Goal: Communication & Community: Answer question/provide support

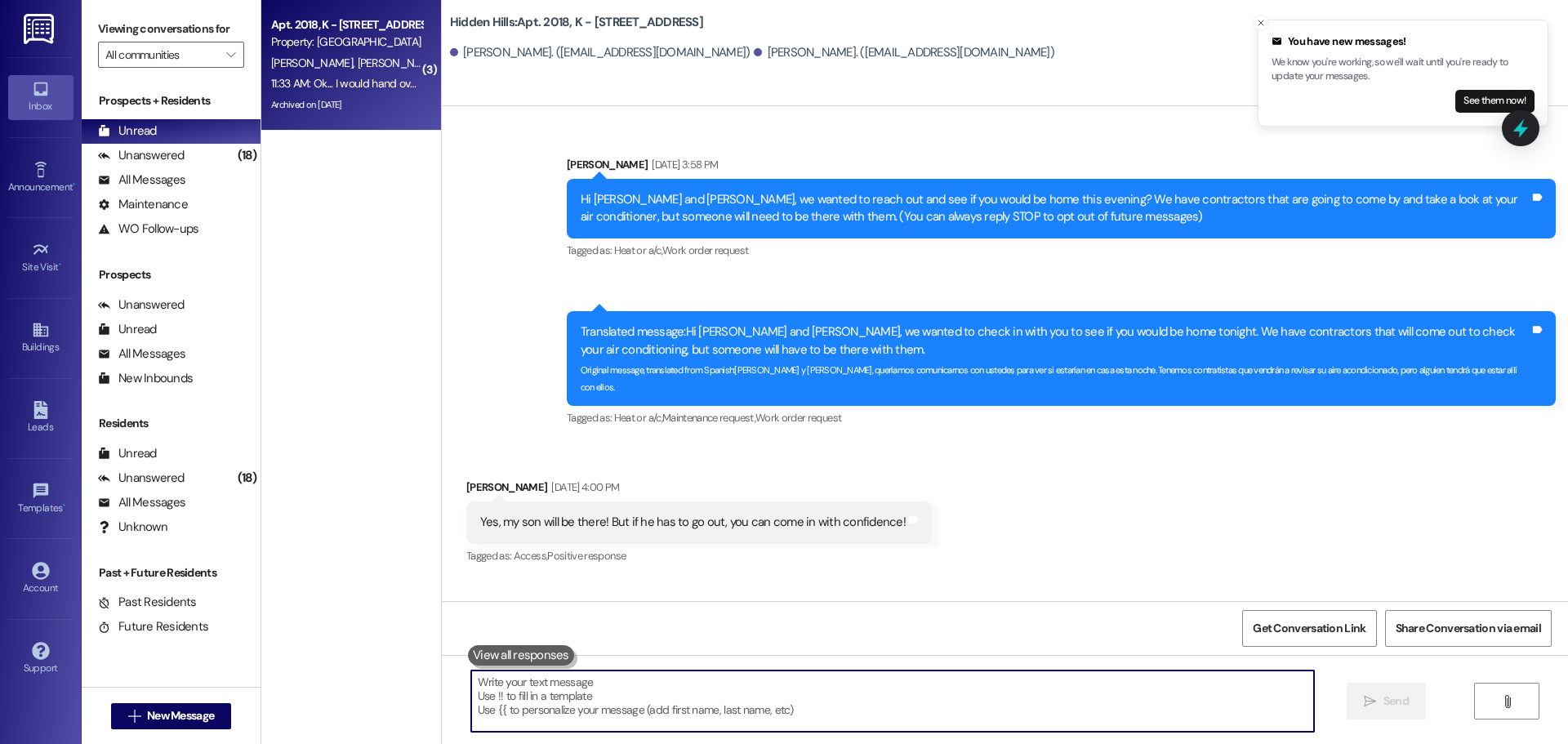
scroll to position [44437, 0]
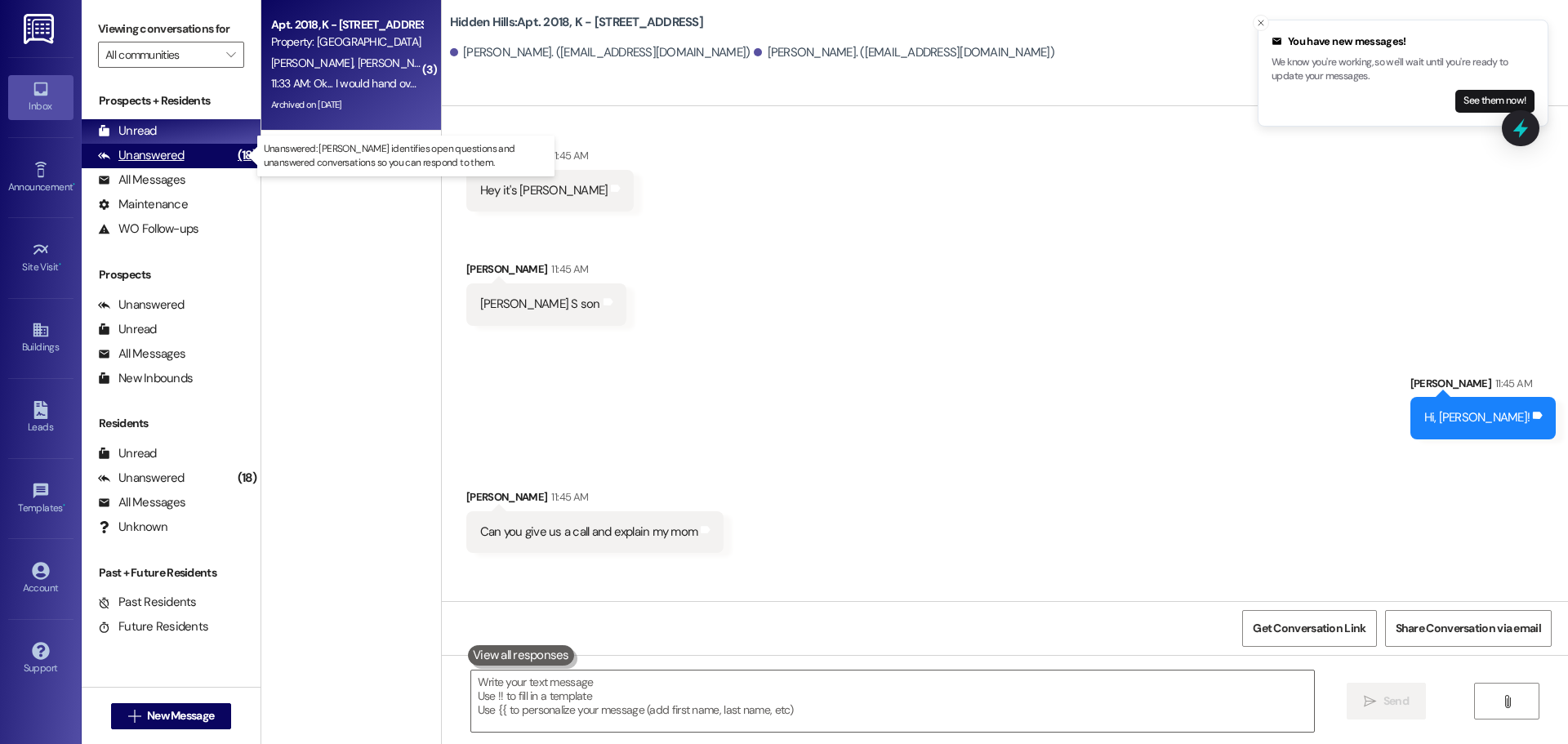
click at [157, 149] on div "Unanswered" at bounding box center [140, 155] width 86 height 17
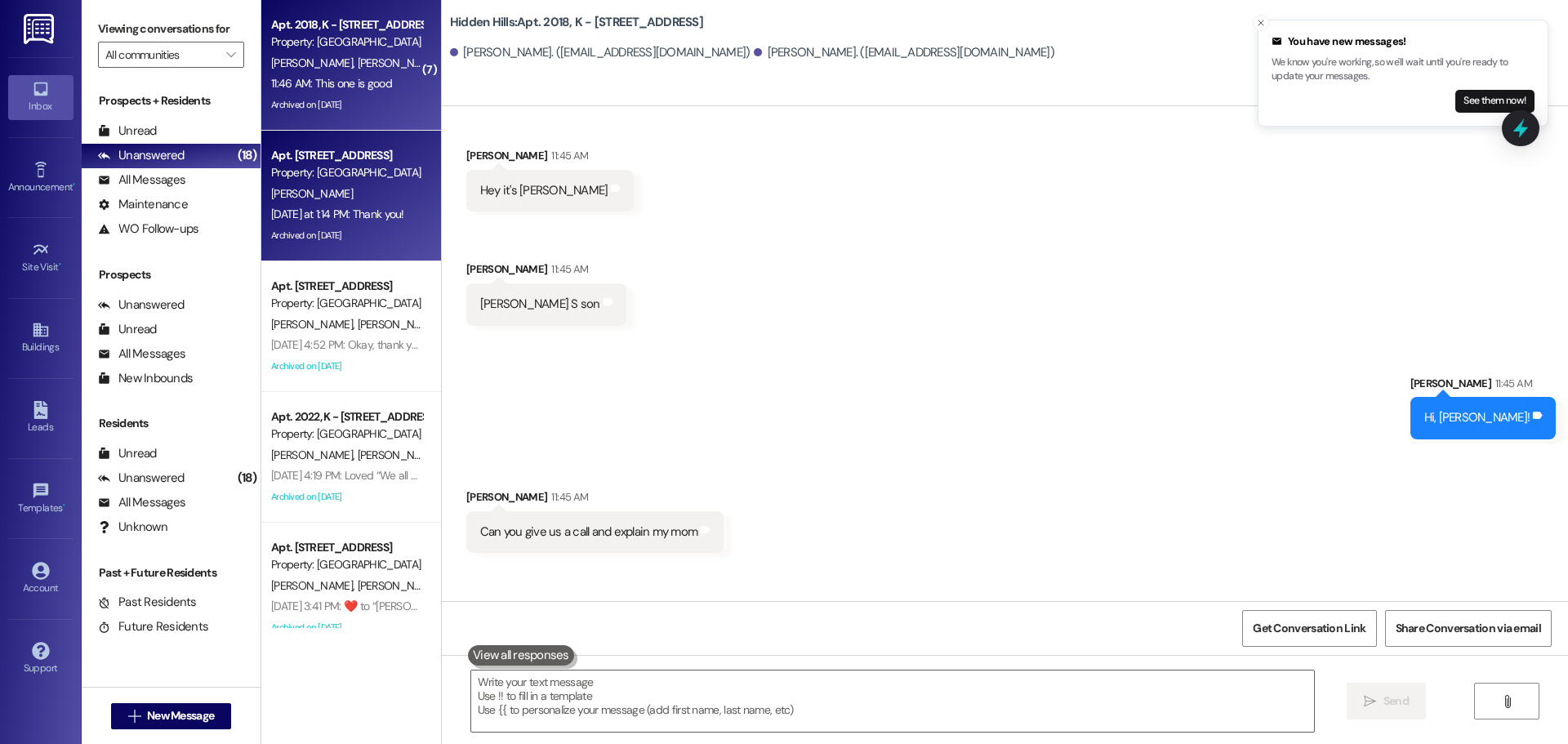
click at [384, 186] on div "[PERSON_NAME]" at bounding box center [347, 194] width 154 height 21
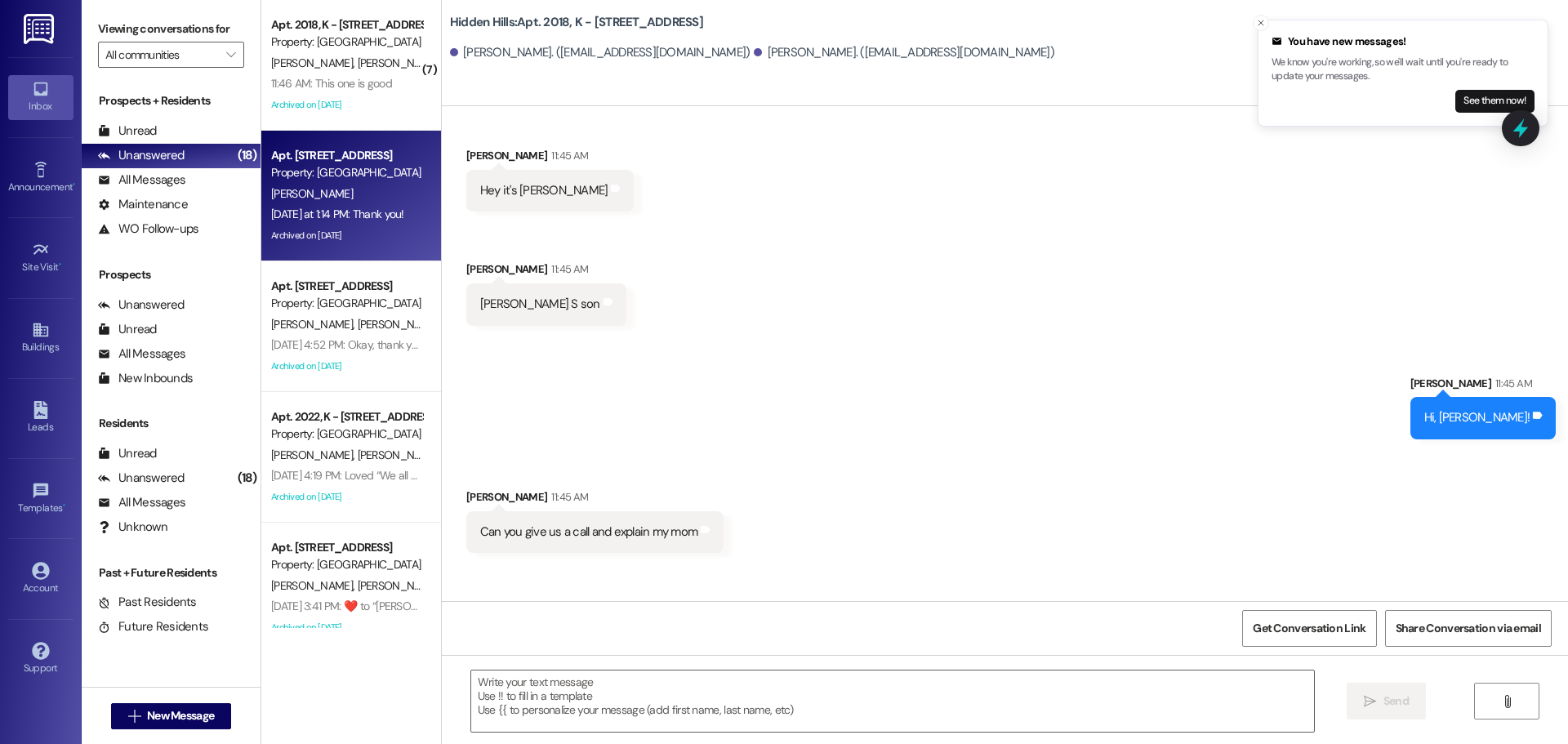
type textarea "Fetching suggested responses. Please feel free to read through the conversation…"
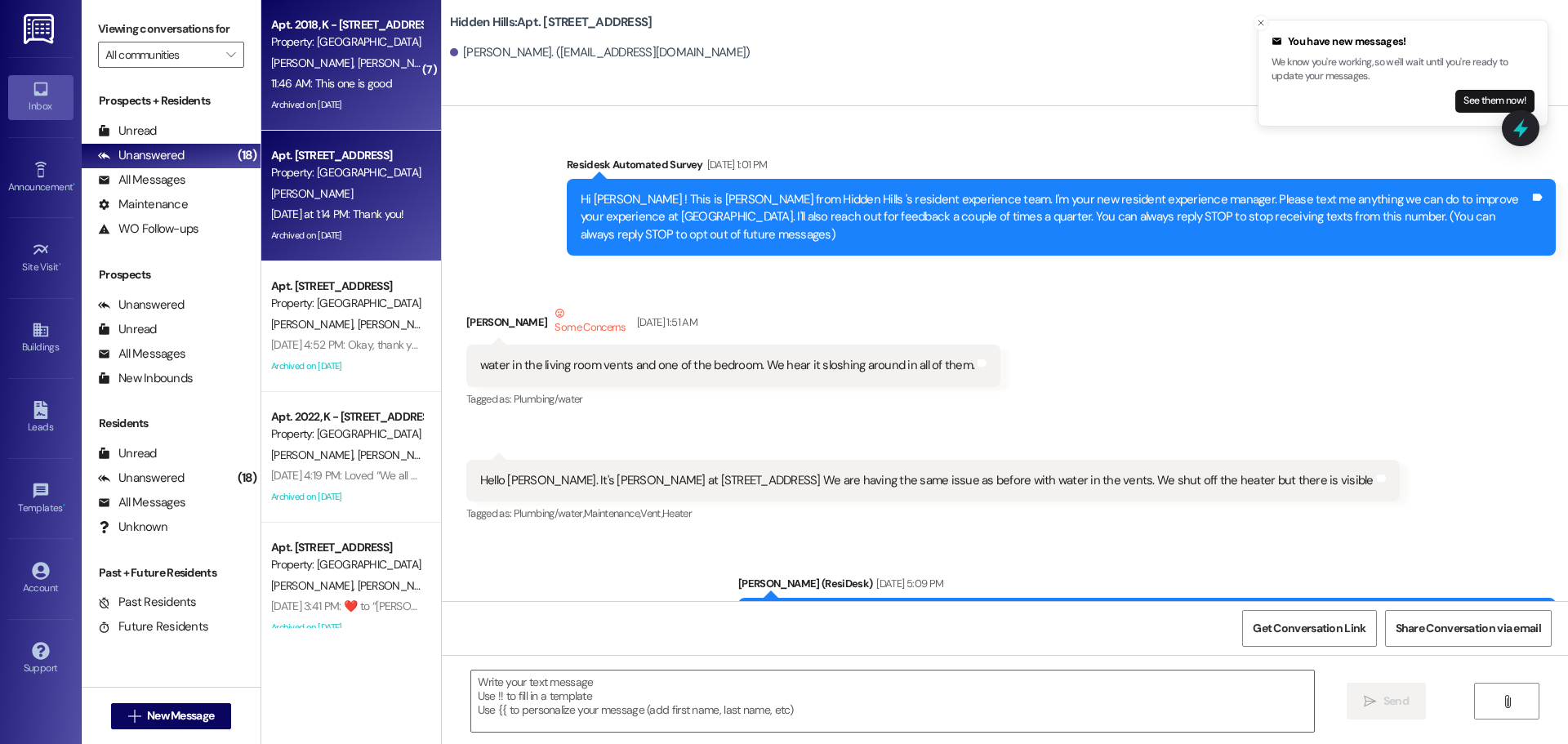
type textarea "Fetching suggested responses. Please feel free to read through the conversation…"
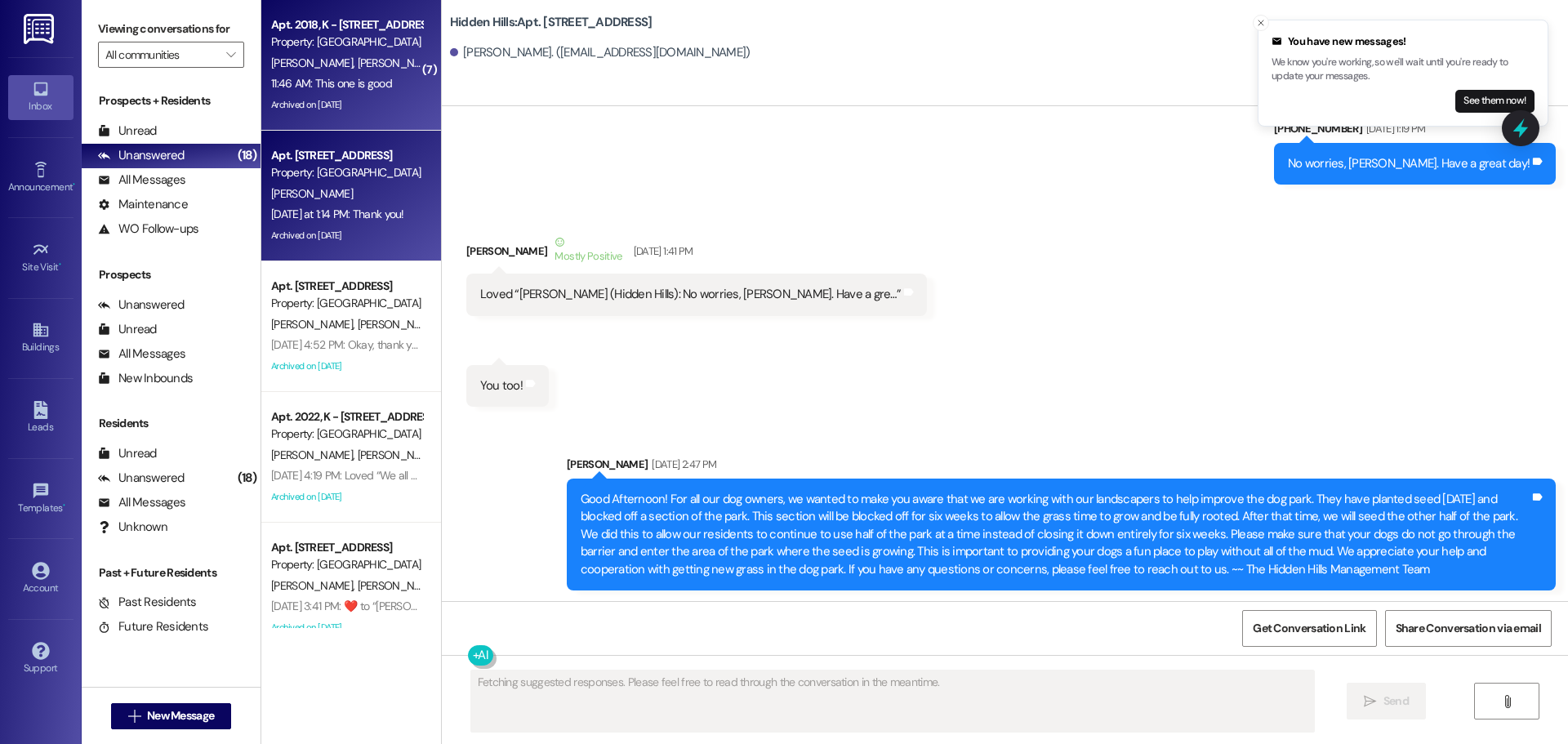
scroll to position [21264, 0]
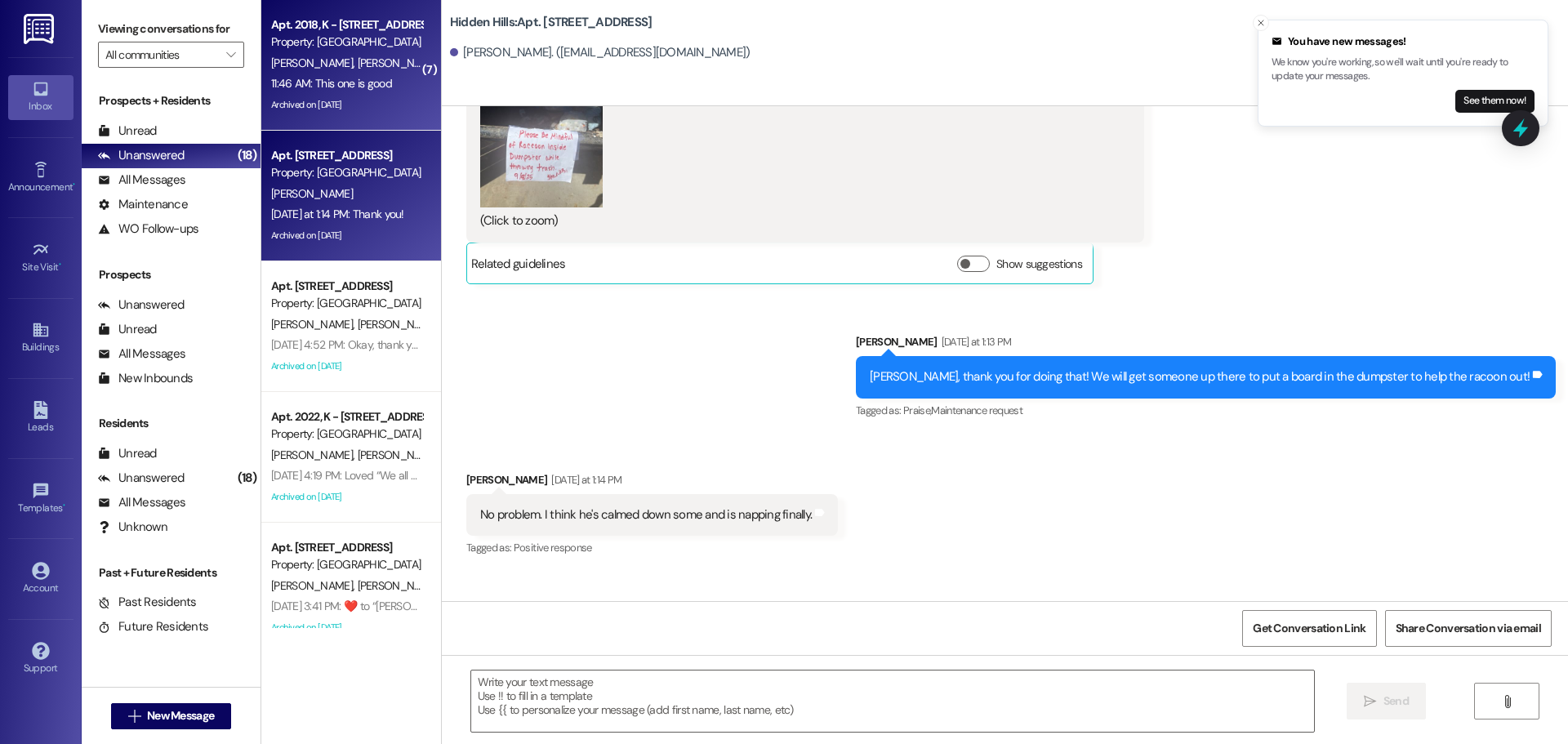
click at [317, 80] on div "11:46 AM: This one is good 11:46 AM: This one is good" at bounding box center [331, 83] width 121 height 15
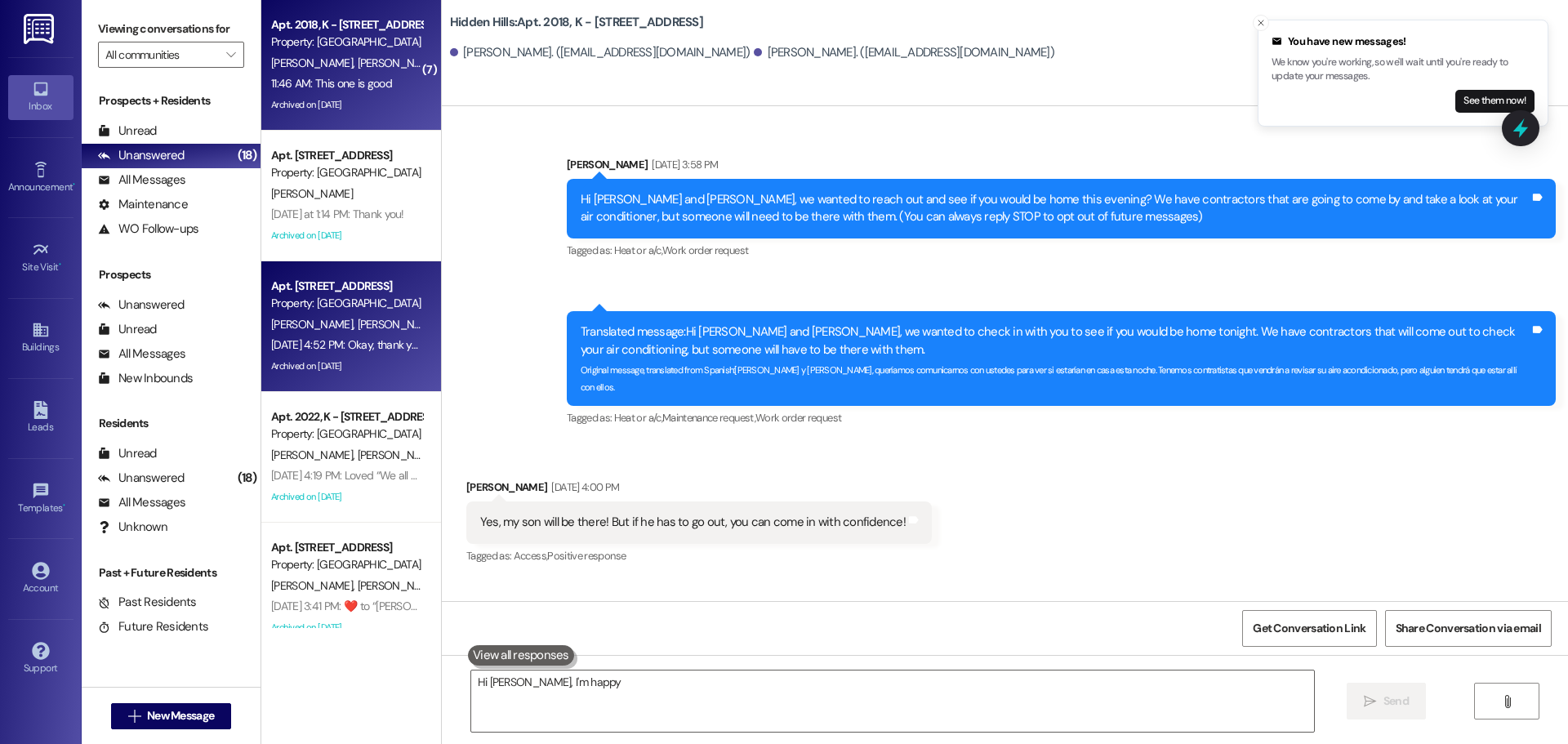
scroll to position [44615, 0]
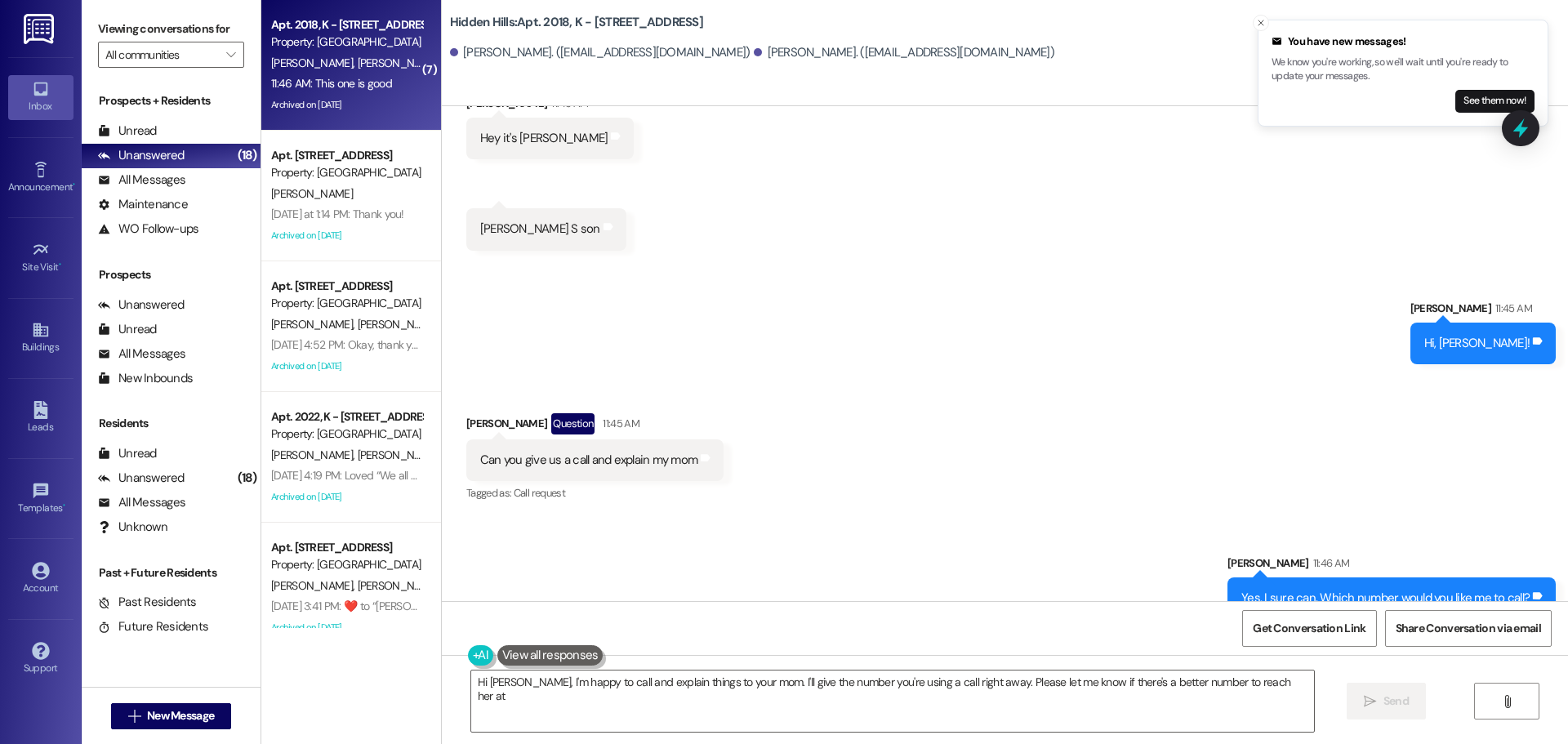
type textarea "Hi [PERSON_NAME], I'm happy to call and explain things to your mom. I'll give t…"
click at [357, 328] on span "[PERSON_NAME]" at bounding box center [398, 325] width 81 height 15
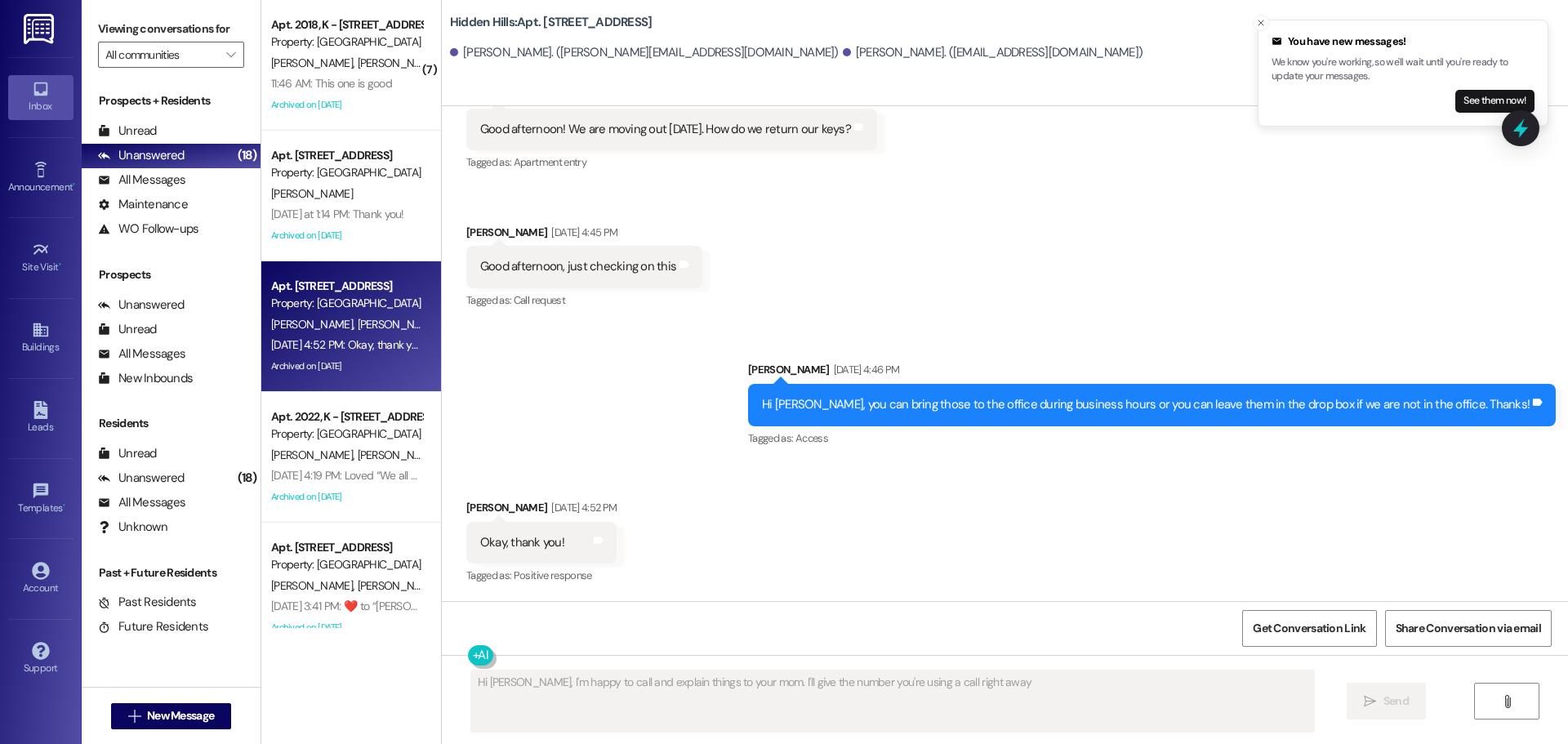
scroll to position [26234, 0]
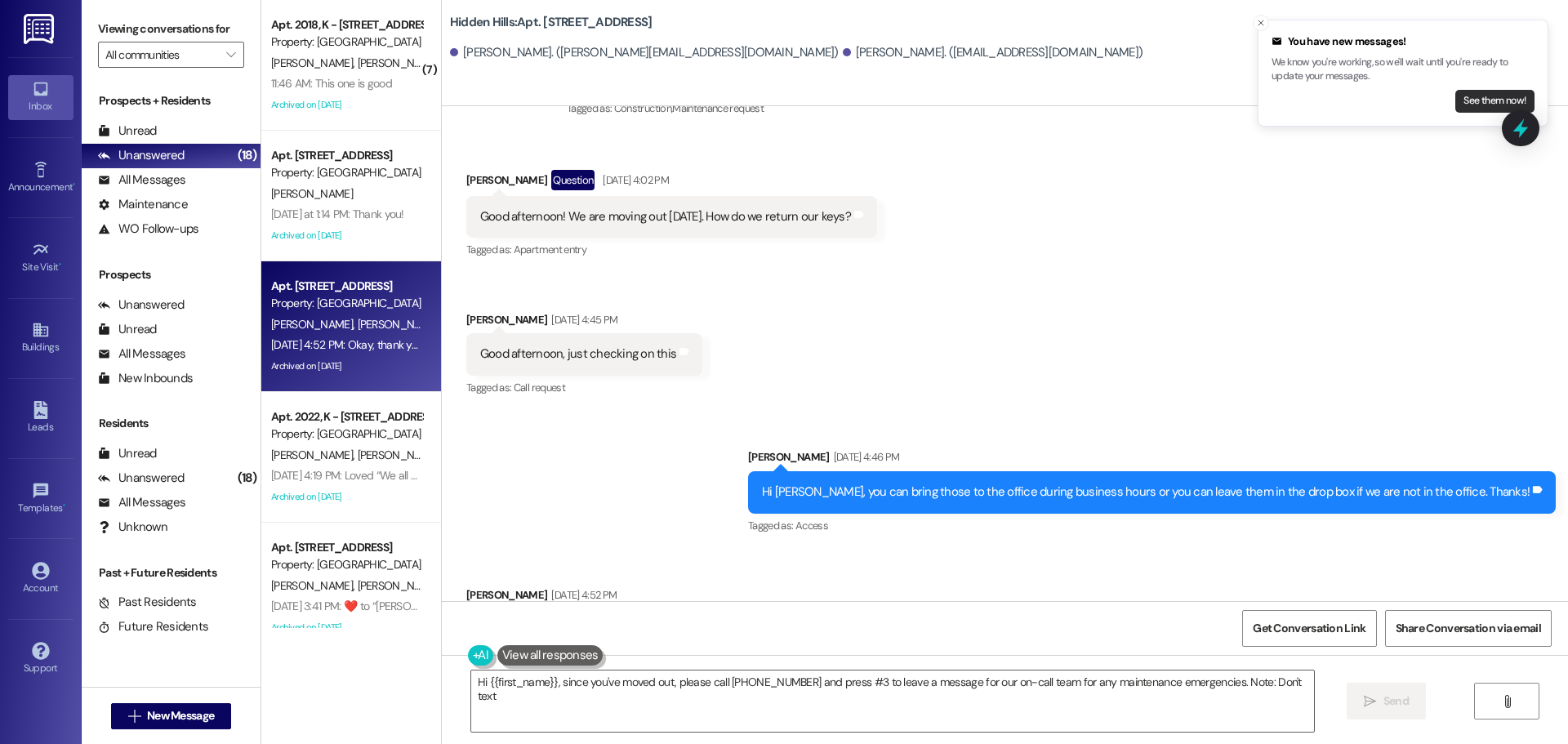
type textarea "Hi {{first_name}}, since you've moved out, please call [PHONE_NUMBER] and press…"
click at [1263, 25] on icon "Close toast" at bounding box center [1260, 23] width 9 height 9
